Goal: Task Accomplishment & Management: Complete application form

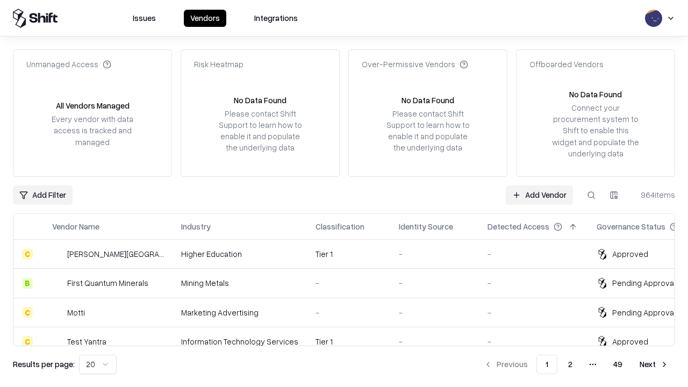
click at [539, 194] on link "Add Vendor" at bounding box center [539, 194] width 67 height 19
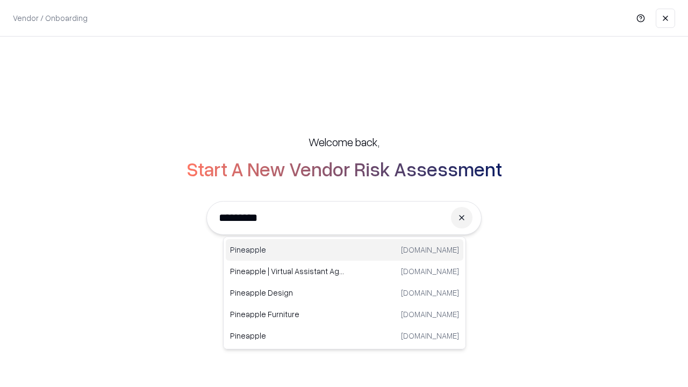
click at [344, 250] on div "Pineapple [DOMAIN_NAME]" at bounding box center [344, 249] width 237 height 21
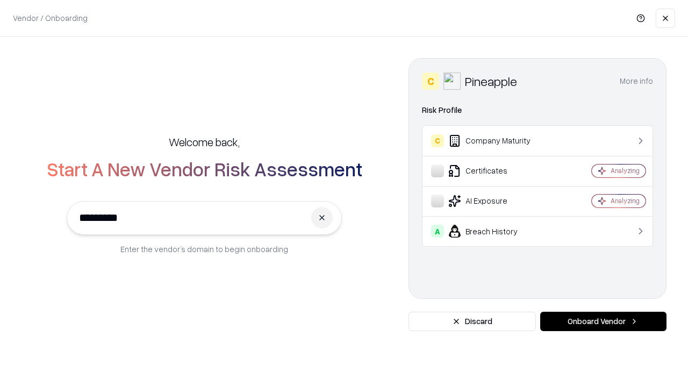
type input "*********"
click at [603, 321] on button "Onboard Vendor" at bounding box center [603, 321] width 126 height 19
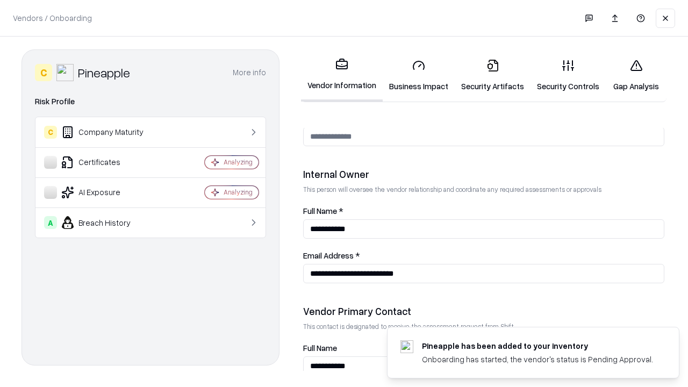
scroll to position [557, 0]
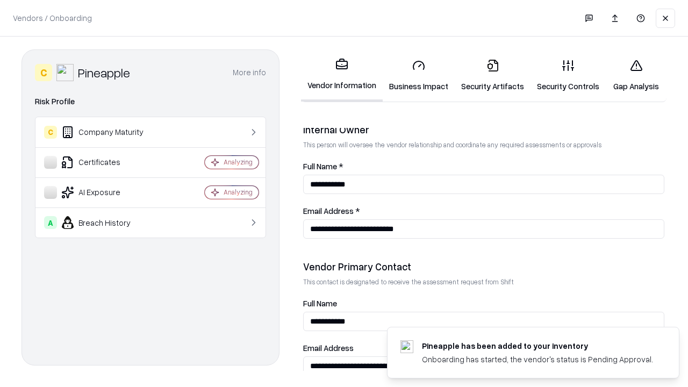
click at [418, 75] on link "Business Impact" at bounding box center [419, 75] width 72 height 50
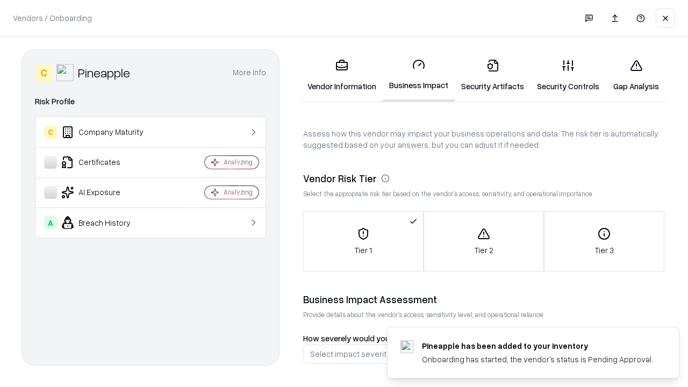
click at [492, 75] on link "Security Artifacts" at bounding box center [492, 75] width 76 height 50
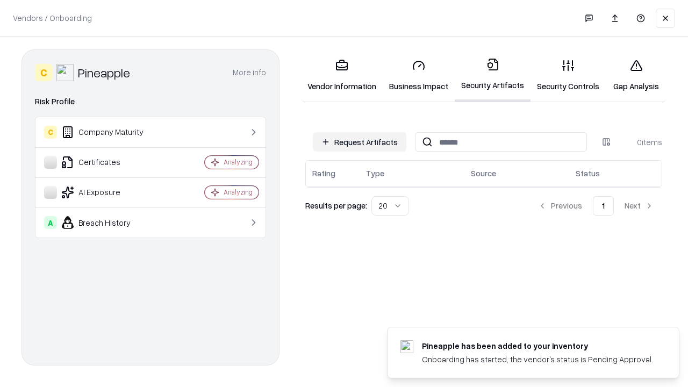
click at [359, 142] on button "Request Artifacts" at bounding box center [359, 141] width 93 height 19
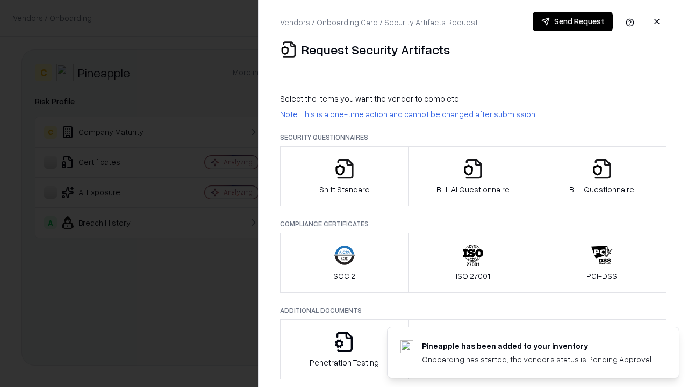
click at [344, 176] on icon "button" at bounding box center [344, 168] width 21 height 21
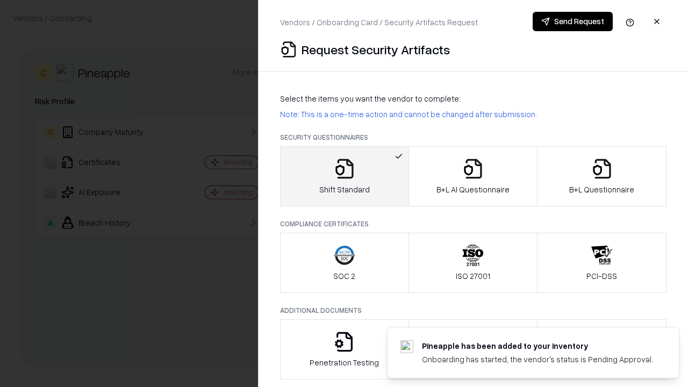
click at [572, 21] on button "Send Request" at bounding box center [572, 21] width 80 height 19
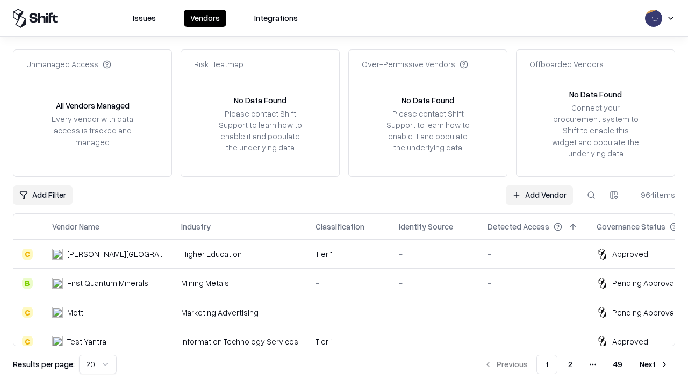
click at [539, 194] on link "Add Vendor" at bounding box center [539, 194] width 67 height 19
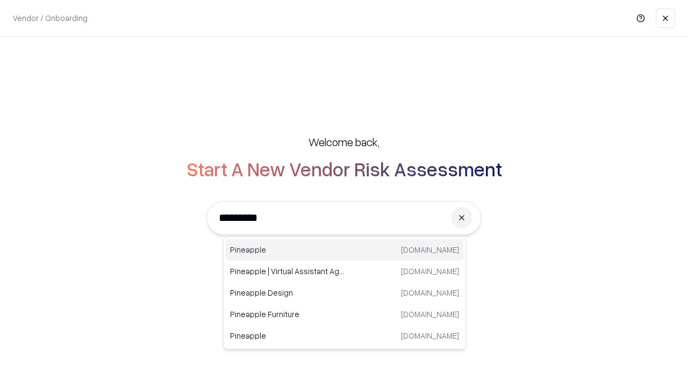
click at [344, 250] on div "Pineapple [DOMAIN_NAME]" at bounding box center [344, 249] width 237 height 21
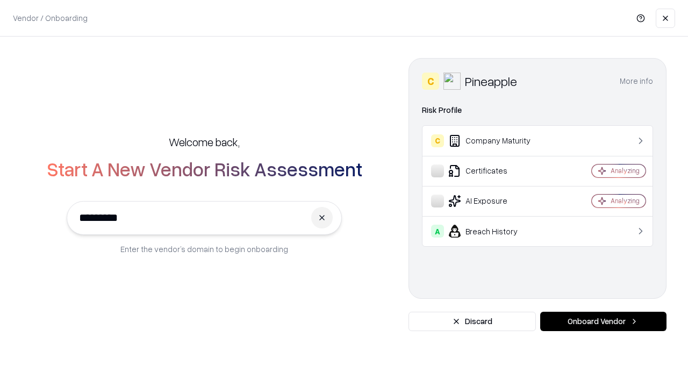
type input "*********"
click at [603, 321] on button "Onboard Vendor" at bounding box center [603, 321] width 126 height 19
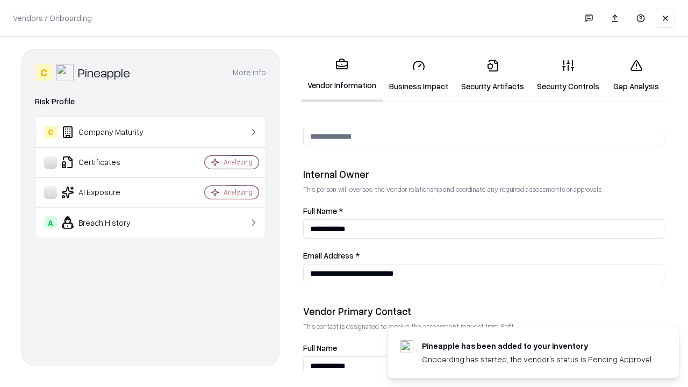
scroll to position [557, 0]
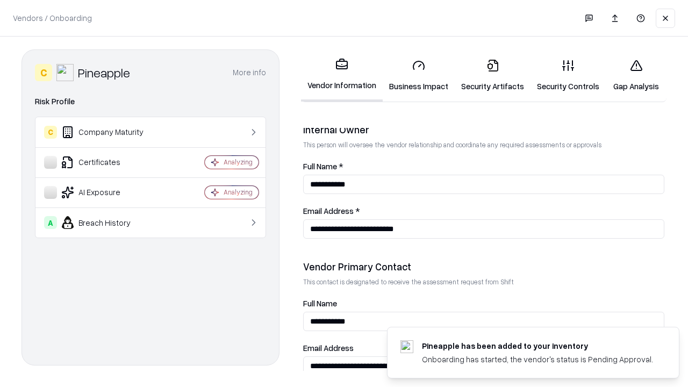
click at [636, 75] on link "Gap Analysis" at bounding box center [635, 75] width 61 height 50
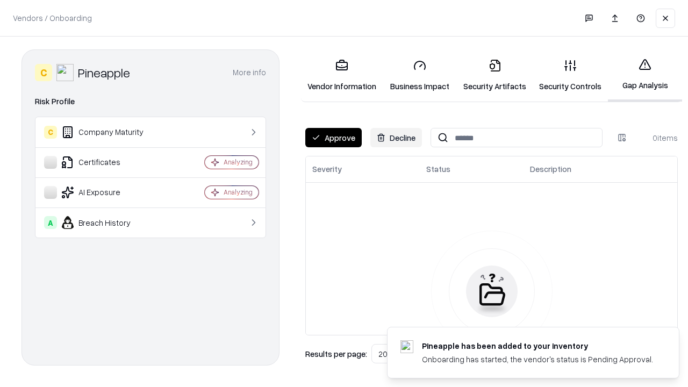
click at [333, 138] on button "Approve" at bounding box center [333, 137] width 56 height 19
